Goal: Check status: Check status

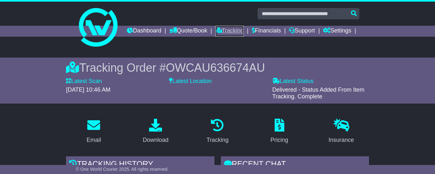
click at [244, 32] on link "Tracking" at bounding box center [229, 31] width 28 height 11
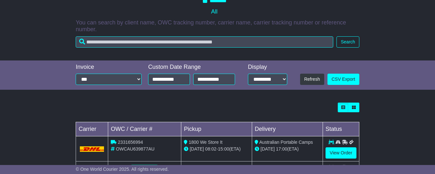
scroll to position [126, 0]
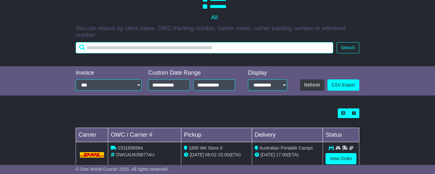
click at [104, 49] on input "text" at bounding box center [205, 47] width 258 height 11
paste input "**********"
type input "**********"
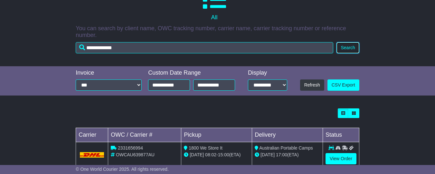
click at [344, 52] on button "Search" at bounding box center [347, 47] width 23 height 11
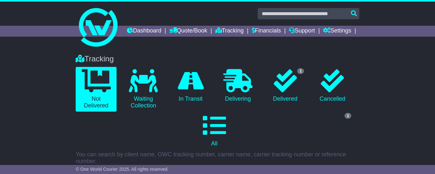
scroll to position [3, 0]
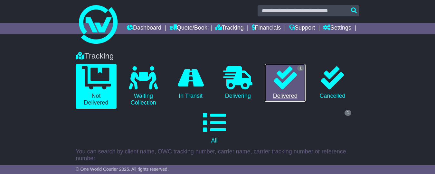
click at [288, 89] on icon at bounding box center [285, 77] width 23 height 23
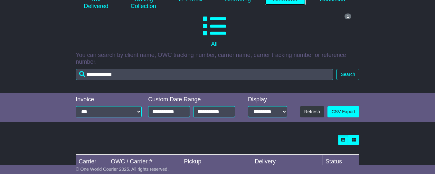
scroll to position [146, 0]
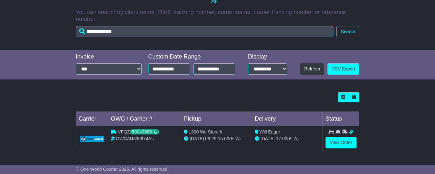
click at [391, 134] on div "Loading... No bookings found Carrier OWC / Carrier # Pickup Delivery Status VFQ…" at bounding box center [217, 125] width 435 height 72
click at [383, 121] on div "Loading... No bookings found Carrier OWC / Carrier # Pickup Delivery Status VFQ…" at bounding box center [217, 125] width 435 height 72
click at [342, 144] on link "View Order" at bounding box center [340, 142] width 31 height 11
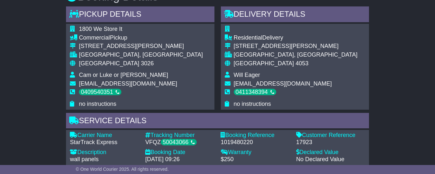
scroll to position [418, 0]
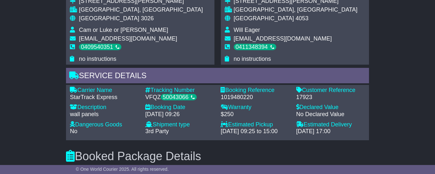
click at [413, 133] on div "Email Download Tracking Pricing Insurance" at bounding box center [217, 55] width 435 height 718
click at [201, 101] on div "VFQZ 50043066" at bounding box center [179, 97] width 69 height 7
drag, startPoint x: 202, startPoint y: 109, endPoint x: 161, endPoint y: 109, distance: 40.9
click at [161, 101] on div "VFQZ 50043066" at bounding box center [179, 97] width 69 height 7
copy div "50043066"
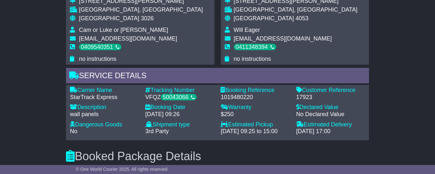
drag, startPoint x: 54, startPoint y: 62, endPoint x: 52, endPoint y: 1, distance: 61.5
click at [51, 57] on div "Email Download Tracking Pricing Insurance" at bounding box center [217, 55] width 435 height 718
